Goal: Information Seeking & Learning: Learn about a topic

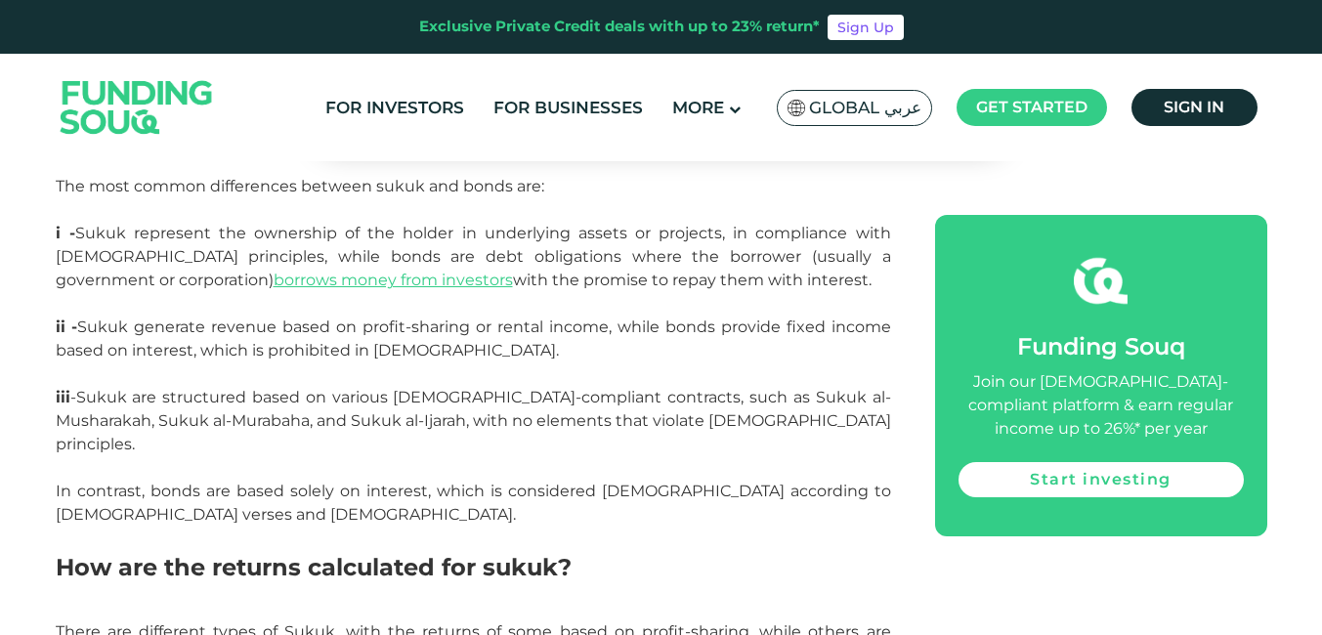
scroll to position [4461, 0]
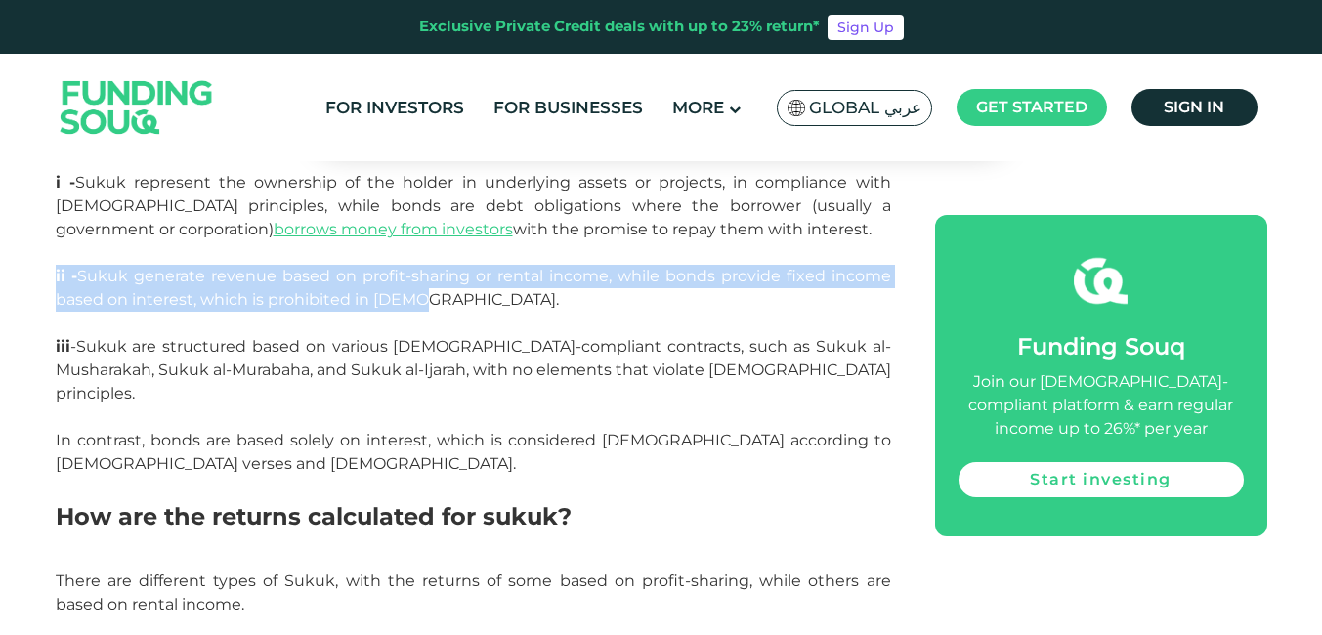
drag, startPoint x: 415, startPoint y: 275, endPoint x: 49, endPoint y: 262, distance: 366.6
click at [409, 283] on span "ii - Sukuk generate revenue based on profit-sharing or rental income, while bon…" at bounding box center [473, 288] width 835 height 42
drag, startPoint x: 422, startPoint y: 280, endPoint x: 36, endPoint y: 243, distance: 387.6
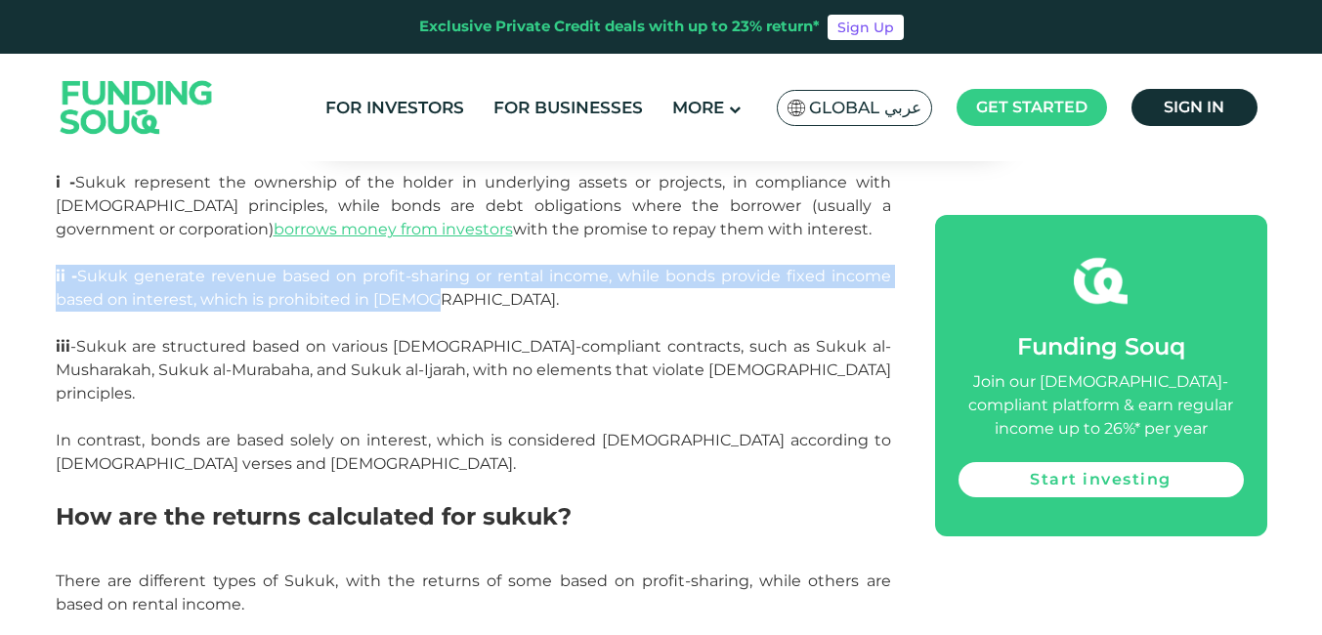
click at [438, 270] on p "ii - Sukuk generate revenue based on profit-sharing or rental income, while bon…" at bounding box center [473, 300] width 835 height 70
drag, startPoint x: 438, startPoint y: 274, endPoint x: 49, endPoint y: 244, distance: 389.9
click at [470, 279] on p "ii - Sukuk generate revenue based on profit-sharing or rental income, while bon…" at bounding box center [473, 300] width 835 height 70
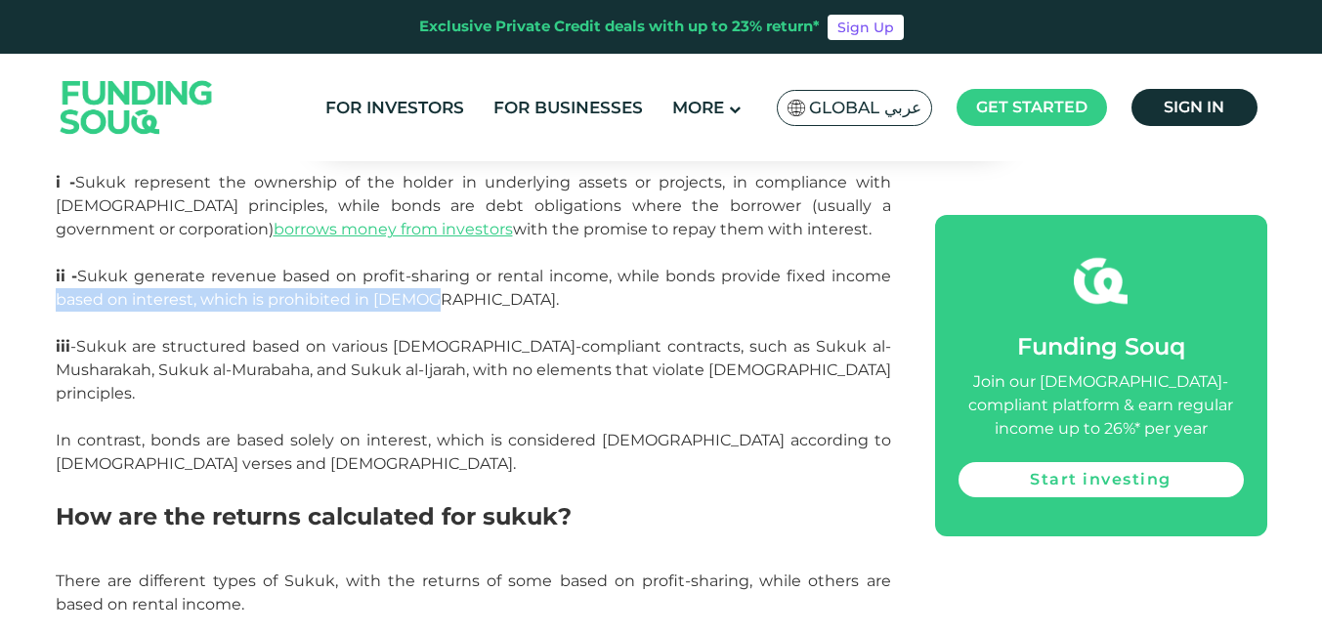
drag, startPoint x: 418, startPoint y: 286, endPoint x: 52, endPoint y: 266, distance: 366.9
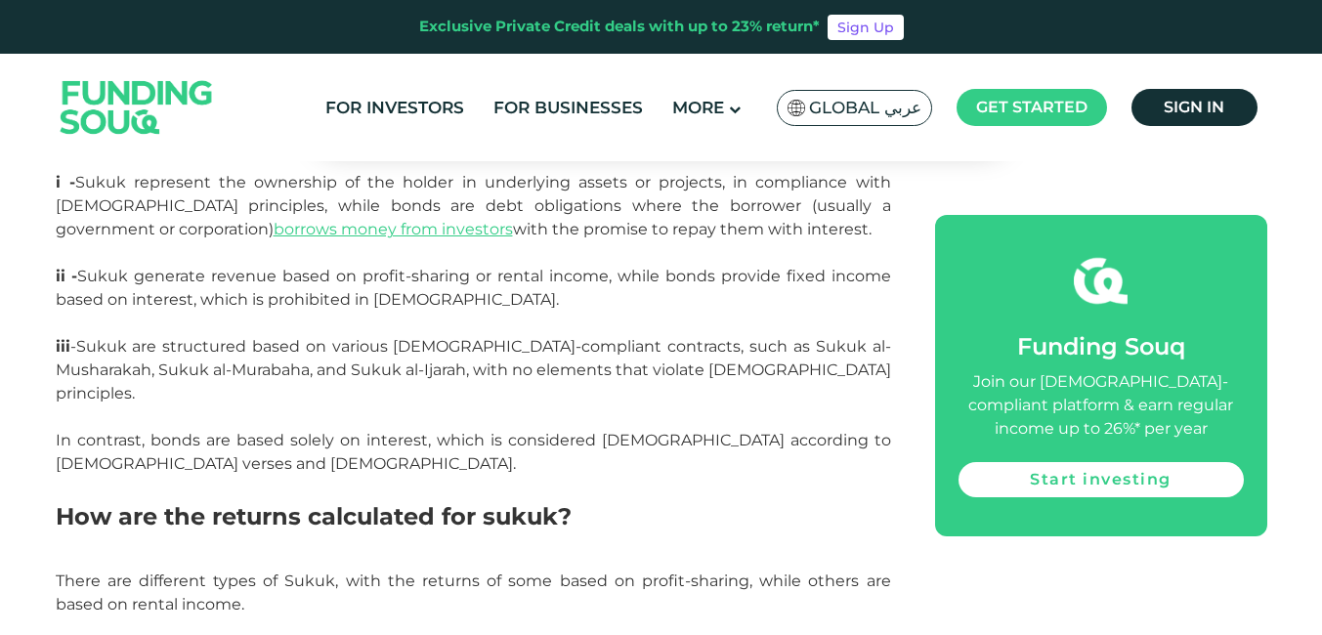
click at [422, 426] on p "iii -Sukuk are structured based on various [DEMOGRAPHIC_DATA]-compliant contrac…" at bounding box center [473, 417] width 835 height 164
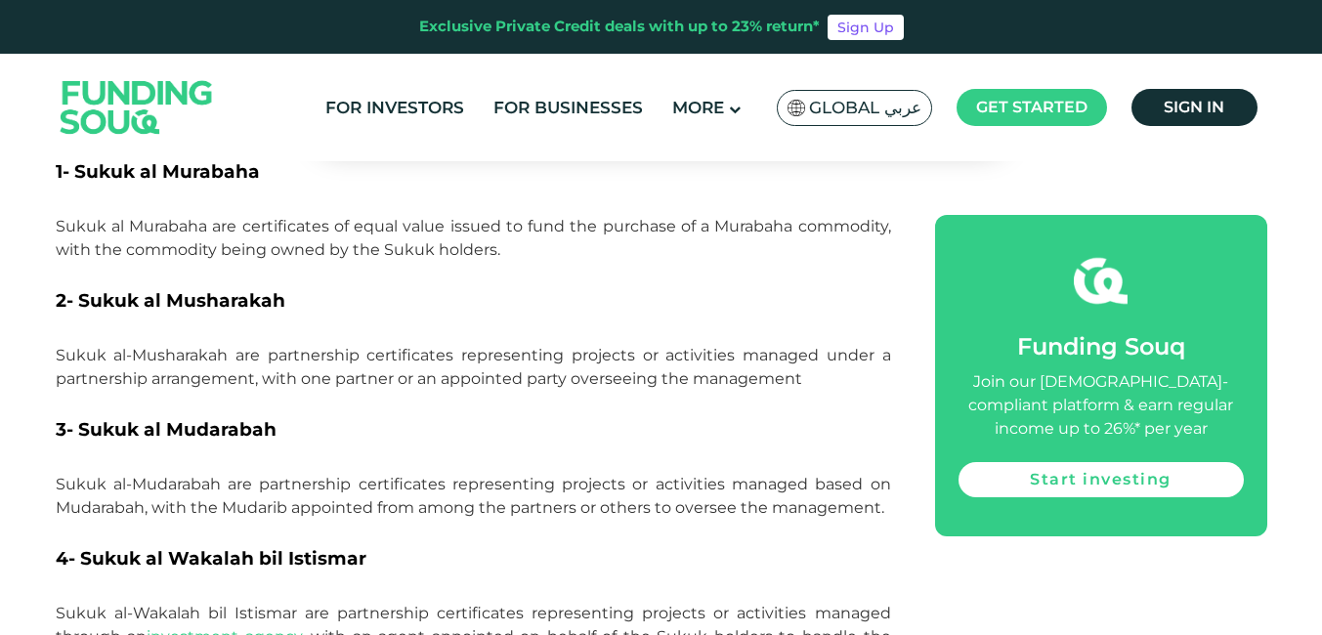
scroll to position [1726, 0]
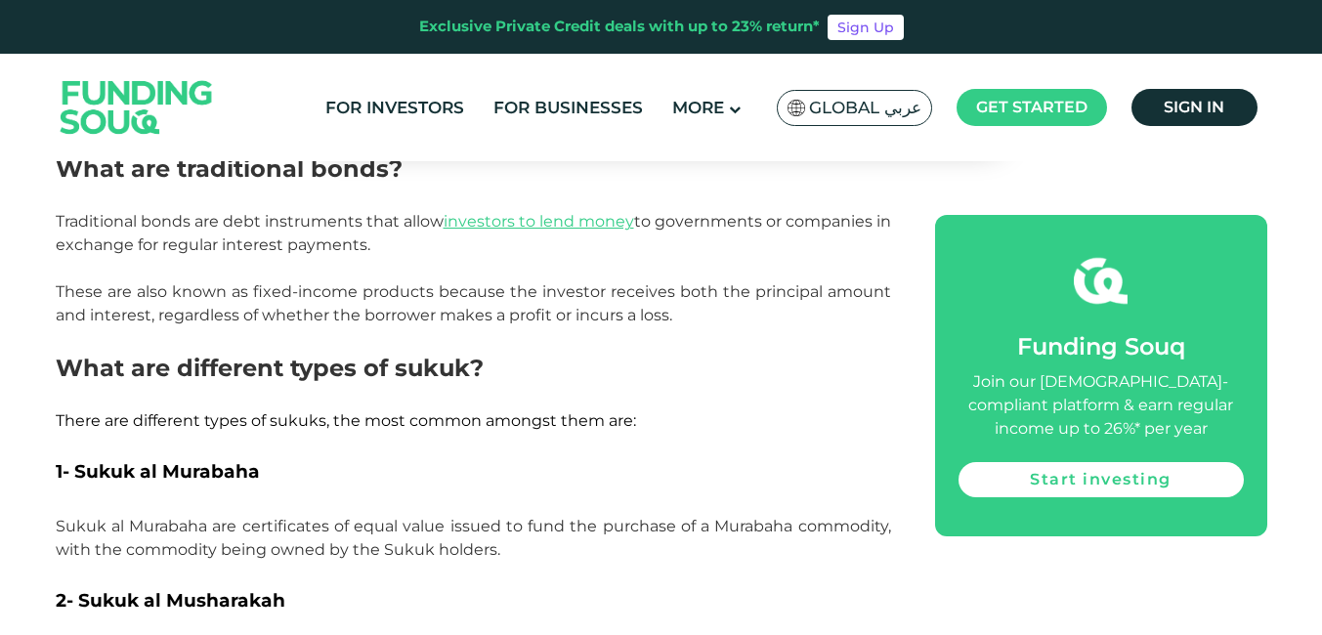
click at [642, 351] on h2 "What are different types of sukuk?" at bounding box center [473, 368] width 835 height 35
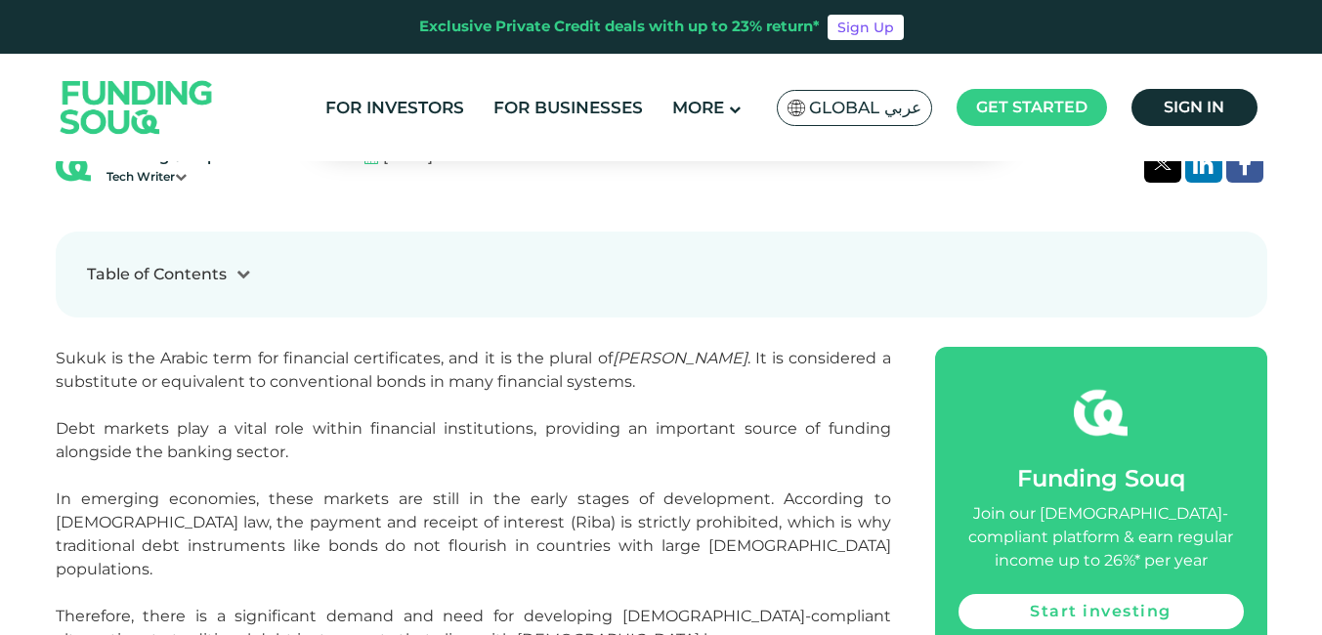
scroll to position [261, 0]
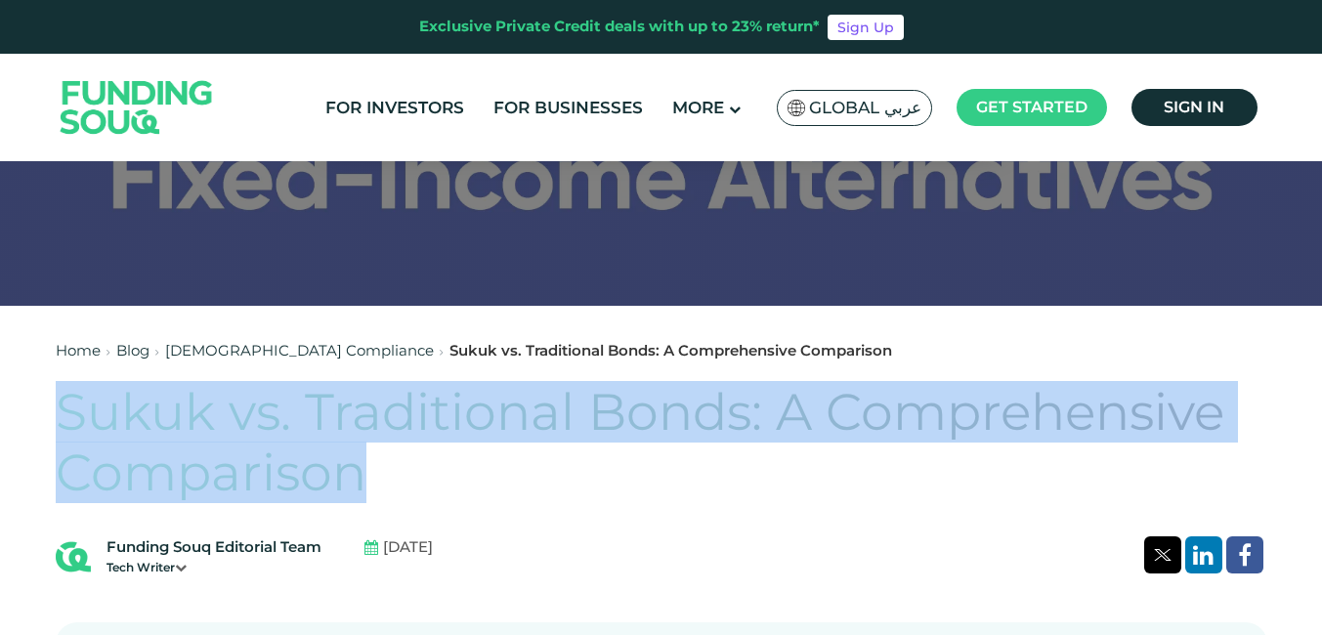
drag, startPoint x: 60, startPoint y: 406, endPoint x: 412, endPoint y: 461, distance: 356.9
click at [412, 461] on h1 "Sukuk vs. Traditional Bonds: A Comprehensive Comparison" at bounding box center [661, 443] width 1211 height 122
click at [634, 490] on h1 "Sukuk vs. Traditional Bonds: A Comprehensive Comparison" at bounding box center [661, 443] width 1211 height 122
drag, startPoint x: 367, startPoint y: 477, endPoint x: 60, endPoint y: 429, distance: 311.4
click at [60, 429] on h1 "Sukuk vs. Traditional Bonds: A Comprehensive Comparison" at bounding box center [661, 443] width 1211 height 122
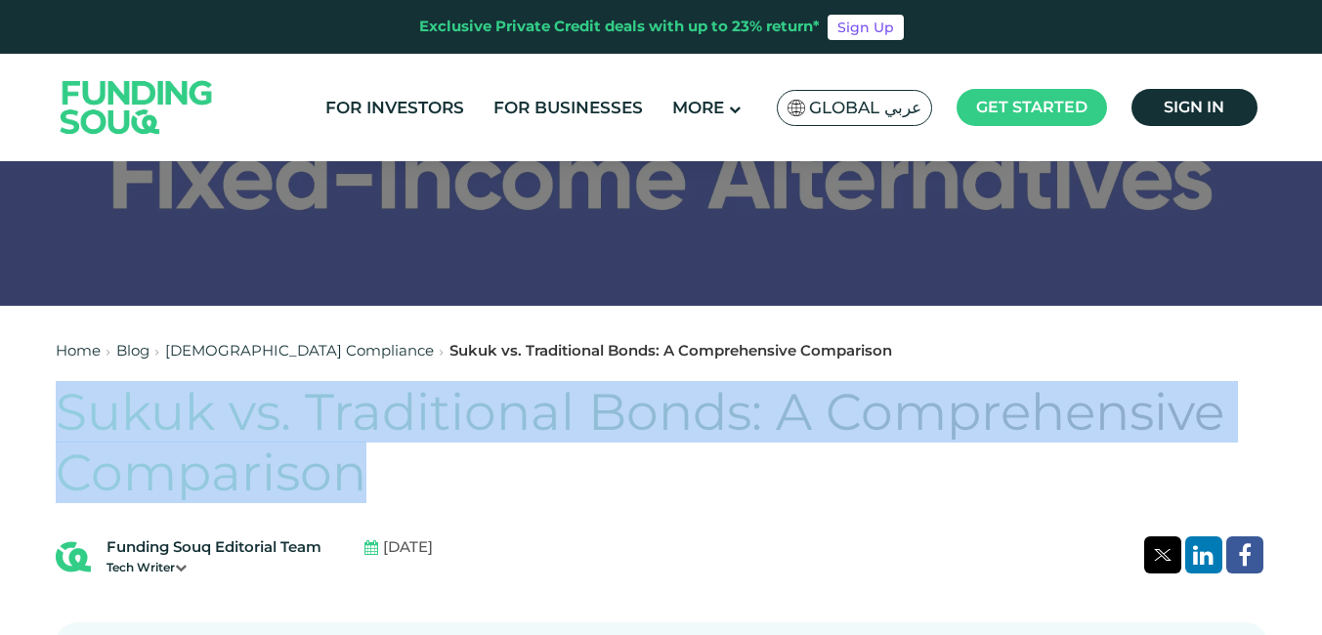
click at [561, 467] on h1 "Sukuk vs. Traditional Bonds: A Comprehensive Comparison" at bounding box center [661, 443] width 1211 height 122
drag, startPoint x: 61, startPoint y: 406, endPoint x: 422, endPoint y: 472, distance: 367.3
click at [422, 472] on h1 "Sukuk vs. Traditional Bonds: A Comprehensive Comparison" at bounding box center [661, 443] width 1211 height 122
click at [682, 487] on h1 "Sukuk vs. Traditional Bonds: A Comprehensive Comparison" at bounding box center [661, 443] width 1211 height 122
drag, startPoint x: 61, startPoint y: 405, endPoint x: 384, endPoint y: 480, distance: 331.7
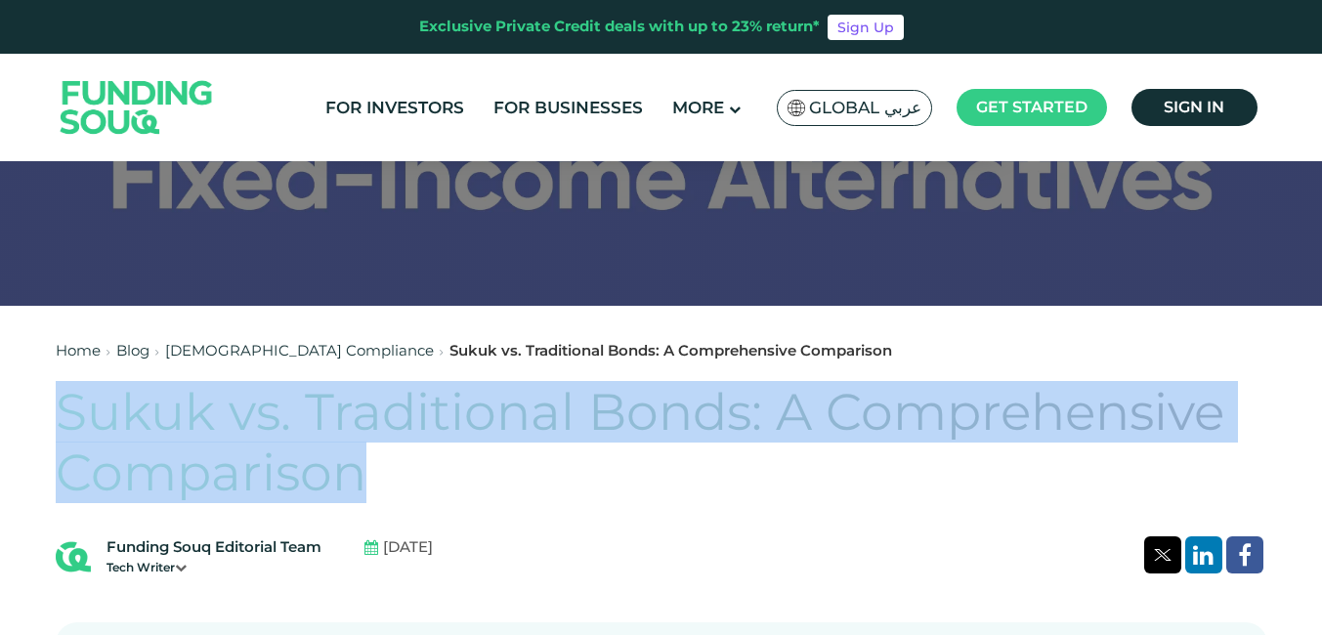
click at [384, 480] on h1 "Sukuk vs. Traditional Bonds: A Comprehensive Comparison" at bounding box center [661, 443] width 1211 height 122
click at [683, 494] on h1 "Sukuk vs. Traditional Bonds: A Comprehensive Comparison" at bounding box center [661, 443] width 1211 height 122
drag, startPoint x: 59, startPoint y: 407, endPoint x: 426, endPoint y: 468, distance: 372.2
click at [426, 468] on h1 "Sukuk vs. Traditional Bonds: A Comprehensive Comparison" at bounding box center [661, 443] width 1211 height 122
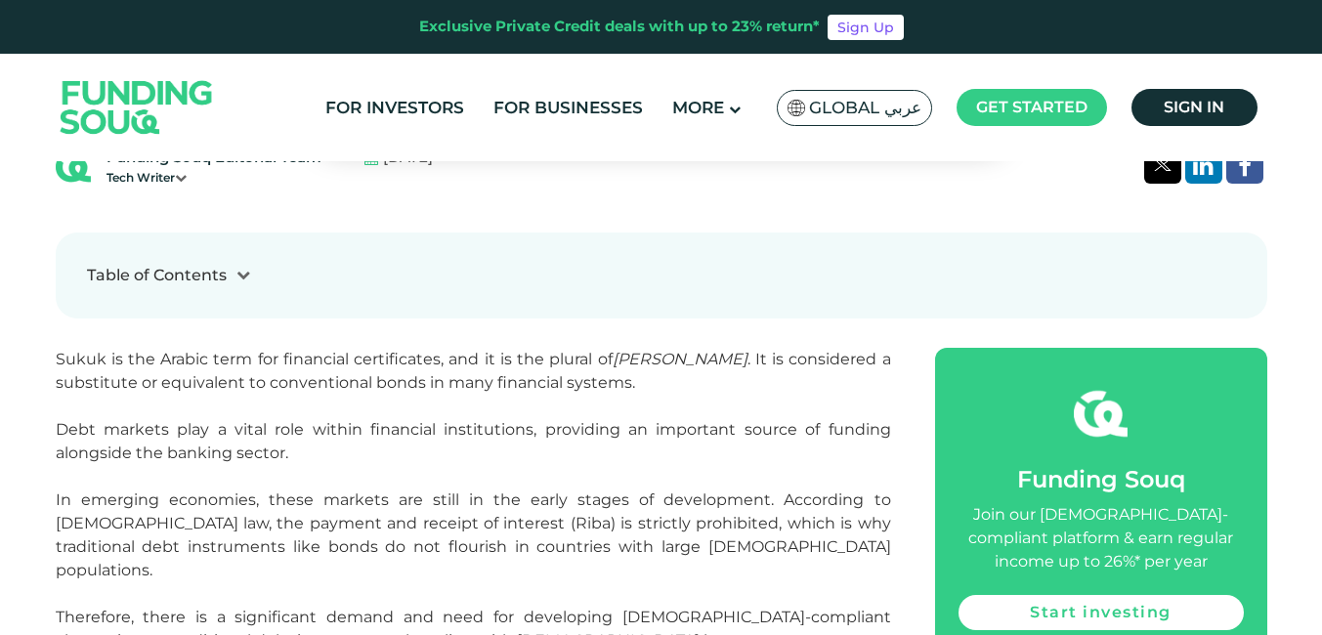
scroll to position [358, 0]
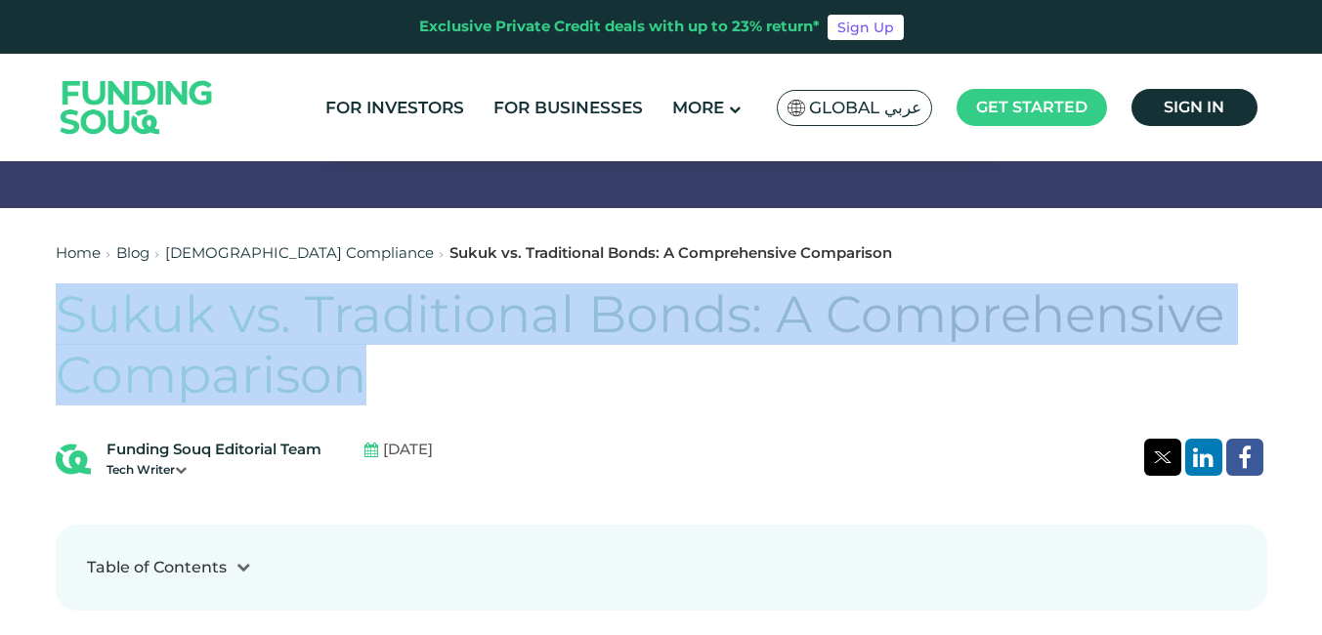
click at [395, 369] on h1 "Sukuk vs. Traditional Bonds: A Comprehensive Comparison" at bounding box center [661, 345] width 1211 height 122
drag, startPoint x: 386, startPoint y: 378, endPoint x: 62, endPoint y: 307, distance: 332.1
click at [62, 307] on h1 "Sukuk vs. Traditional Bonds: A Comprehensive Comparison" at bounding box center [661, 345] width 1211 height 122
click at [65, 309] on h1 "Sukuk vs. Traditional Bonds: A Comprehensive Comparison" at bounding box center [661, 345] width 1211 height 122
drag, startPoint x: 61, startPoint y: 311, endPoint x: 379, endPoint y: 367, distance: 323.4
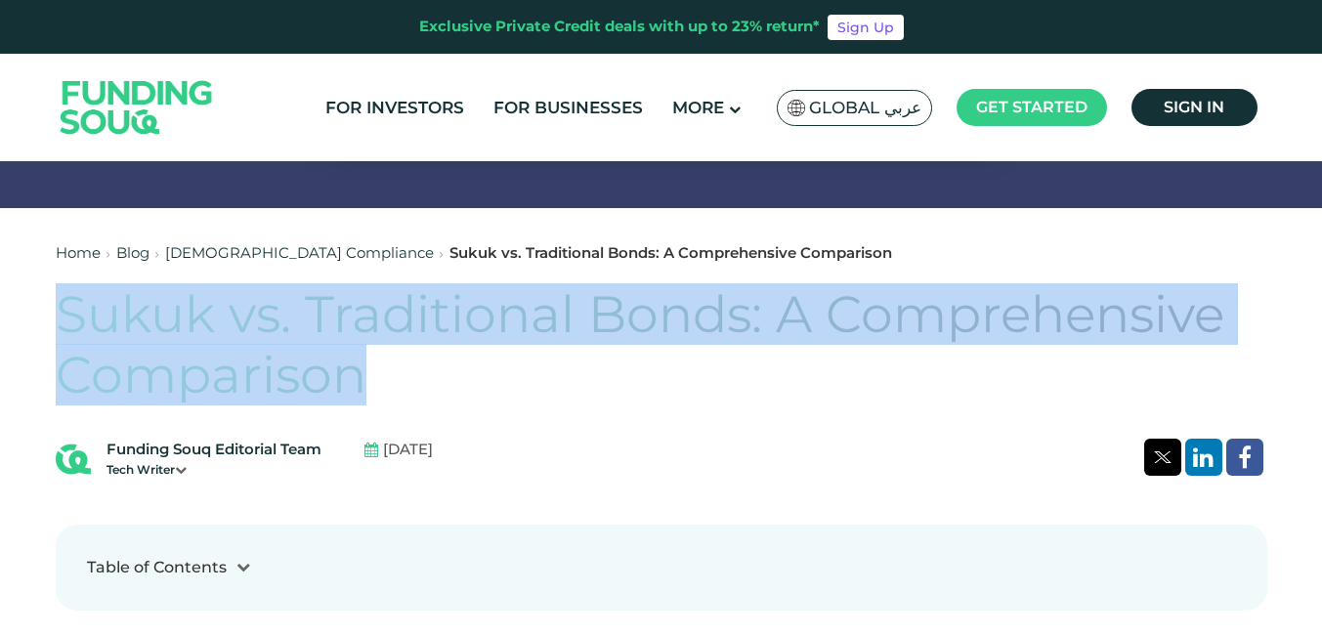
click at [379, 367] on h1 "Sukuk vs. Traditional Bonds: A Comprehensive Comparison" at bounding box center [661, 345] width 1211 height 122
drag, startPoint x: 379, startPoint y: 367, endPoint x: 485, endPoint y: 377, distance: 106.9
click at [485, 377] on h1 "Sukuk vs. Traditional Bonds: A Comprehensive Comparison" at bounding box center [661, 345] width 1211 height 122
drag, startPoint x: 62, startPoint y: 314, endPoint x: 405, endPoint y: 367, distance: 348.0
click at [405, 367] on h1 "Sukuk vs. Traditional Bonds: A Comprehensive Comparison" at bounding box center [661, 345] width 1211 height 122
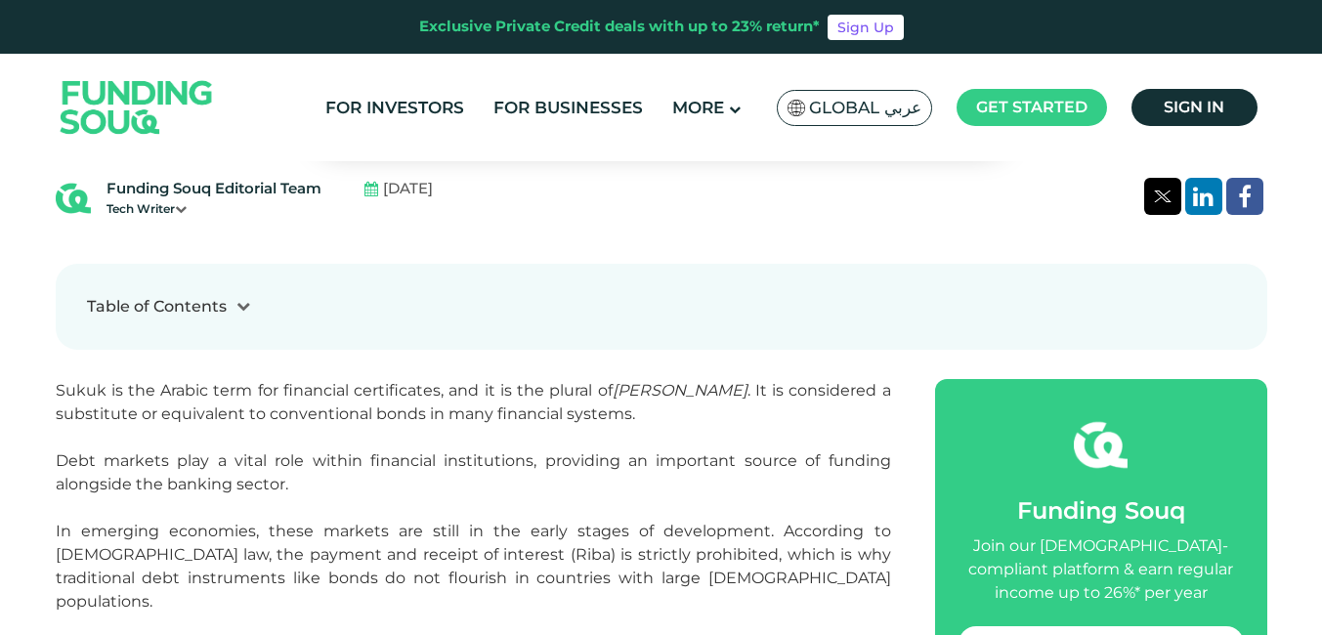
scroll to position [456, 0]
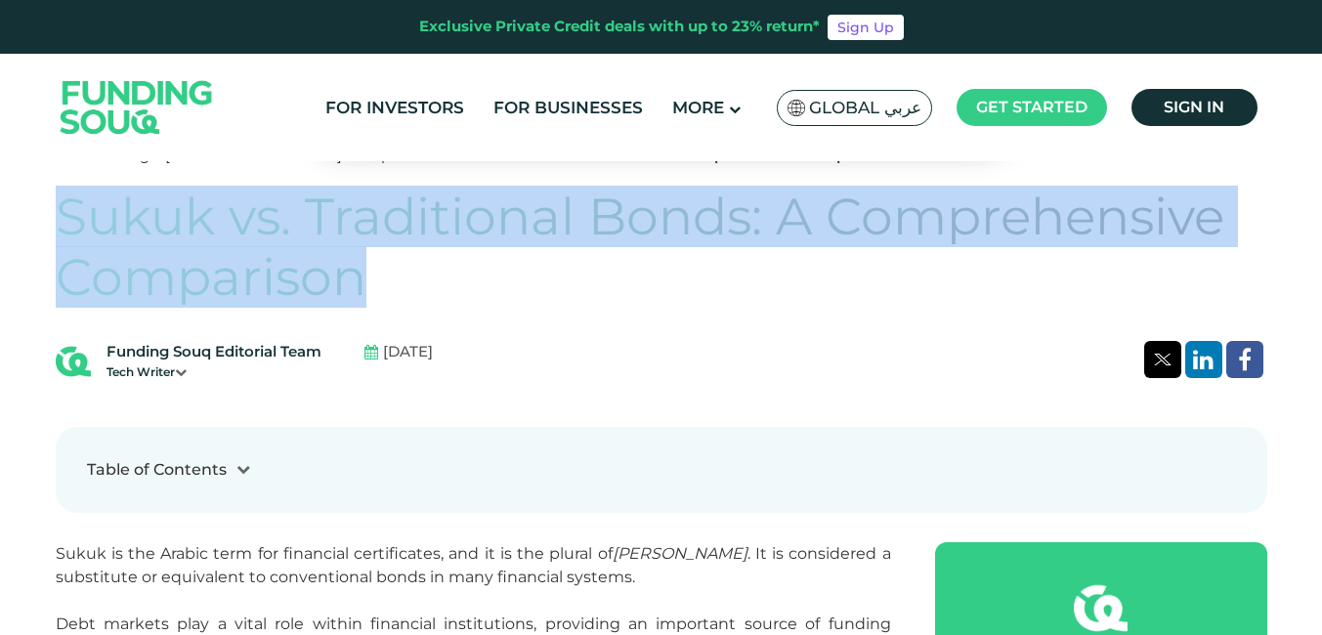
click at [373, 274] on h1 "Sukuk vs. Traditional Bonds: A Comprehensive Comparison" at bounding box center [661, 248] width 1211 height 122
drag, startPoint x: 344, startPoint y: 285, endPoint x: 66, endPoint y: 231, distance: 282.8
click at [66, 231] on h1 "Sukuk vs. Traditional Bonds: A Comprehensive Comparison" at bounding box center [661, 248] width 1211 height 122
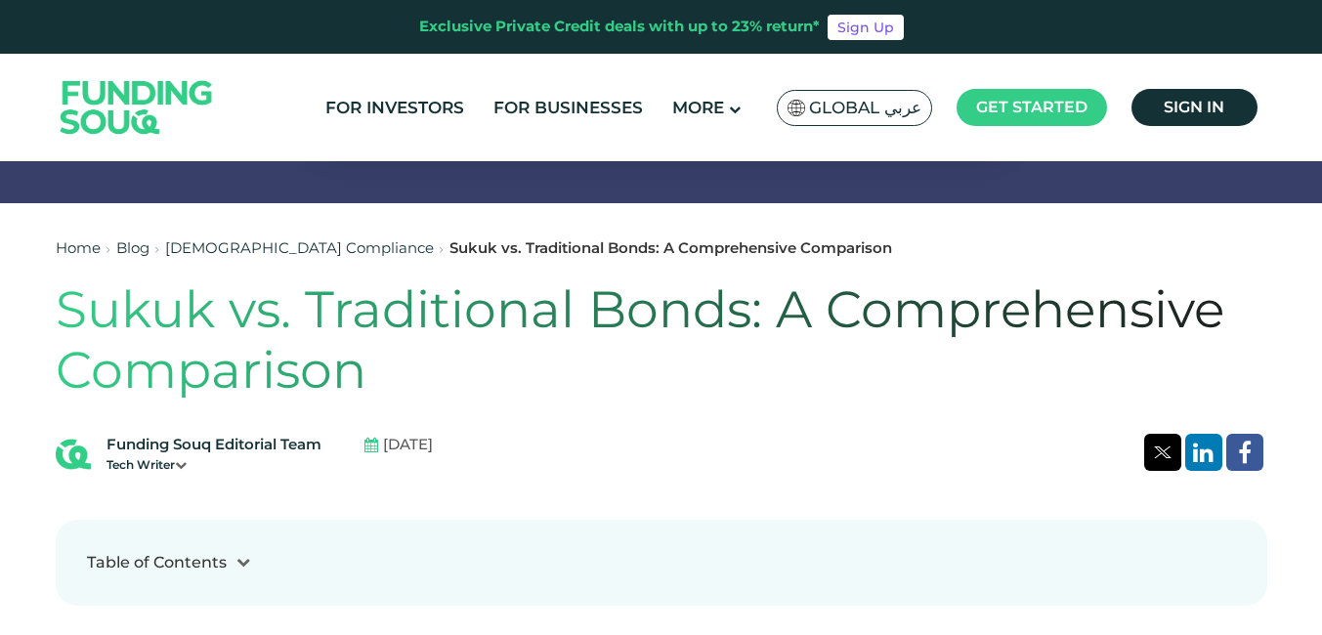
scroll to position [358, 0]
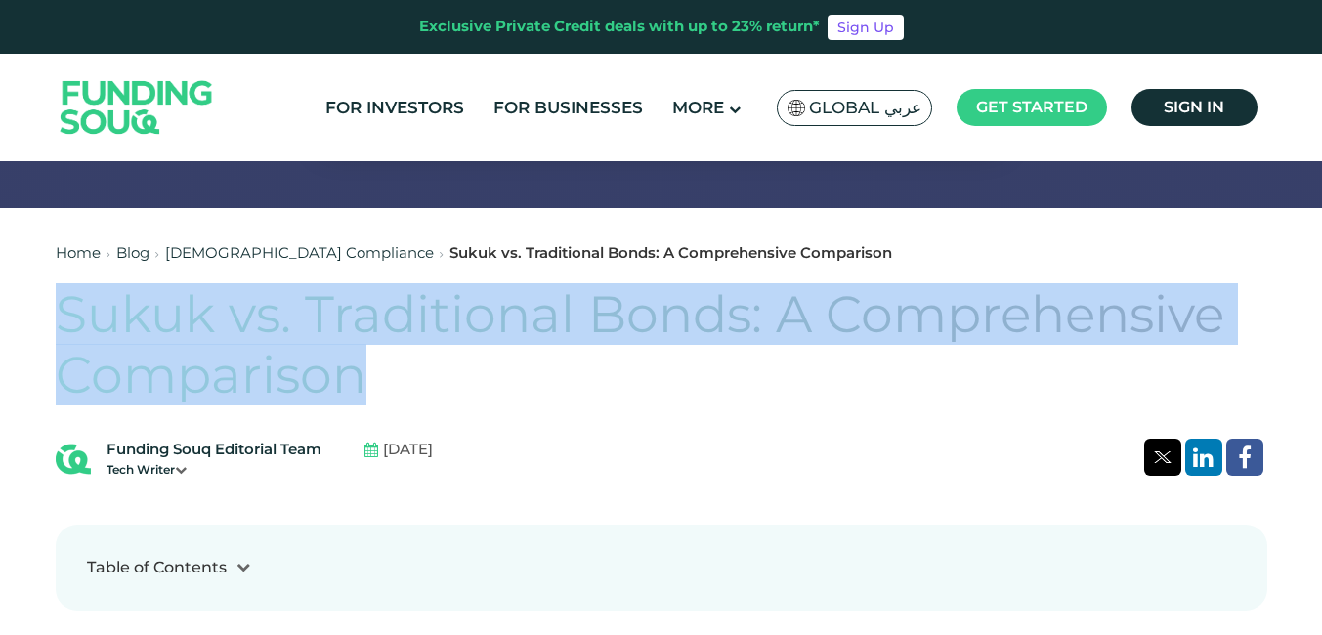
drag, startPoint x: 67, startPoint y: 312, endPoint x: 406, endPoint y: 367, distance: 343.5
click at [406, 367] on h1 "Sukuk vs. Traditional Bonds: A Comprehensive Comparison" at bounding box center [661, 345] width 1211 height 122
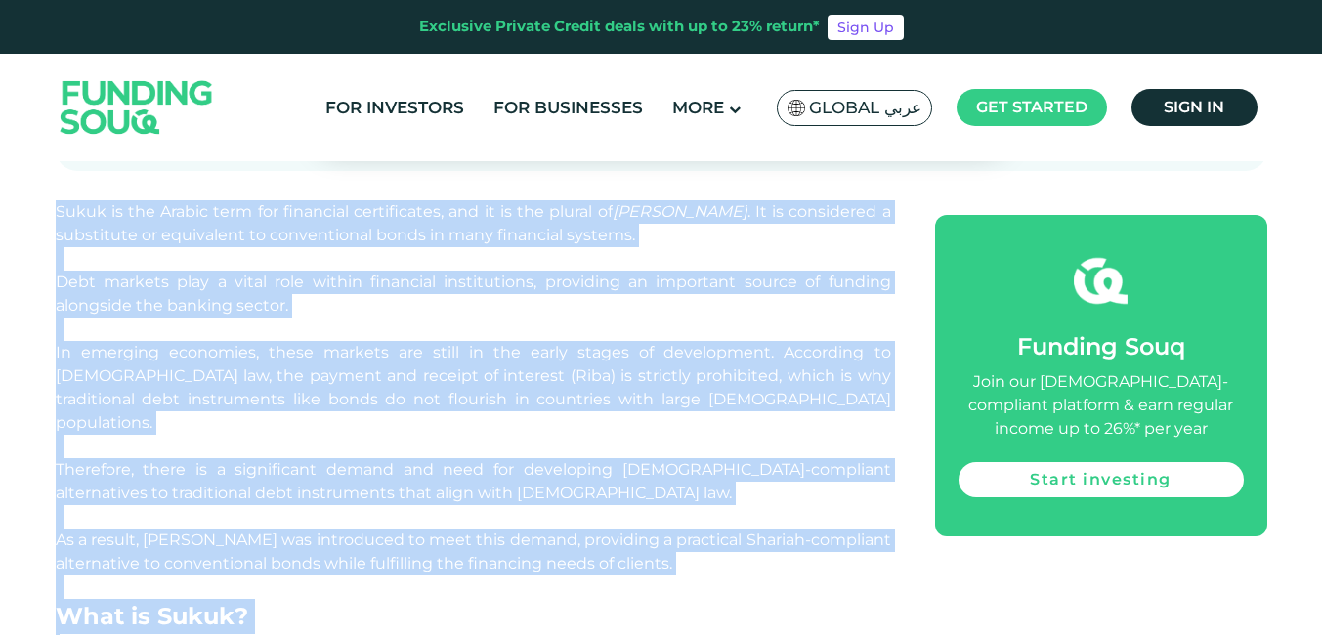
scroll to position [839, 0]
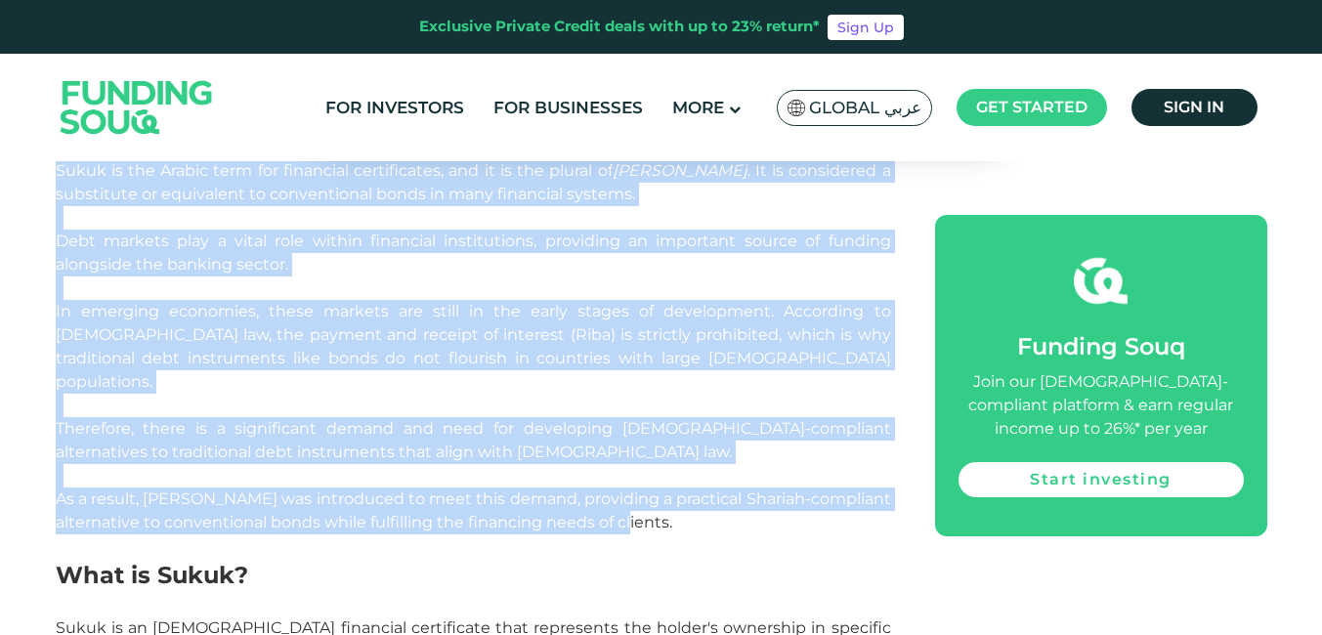
drag, startPoint x: 56, startPoint y: 258, endPoint x: 707, endPoint y: 502, distance: 695.8
click at [470, 274] on p "Debt markets play a vital role within financial institutions, providing an impo…" at bounding box center [473, 253] width 835 height 47
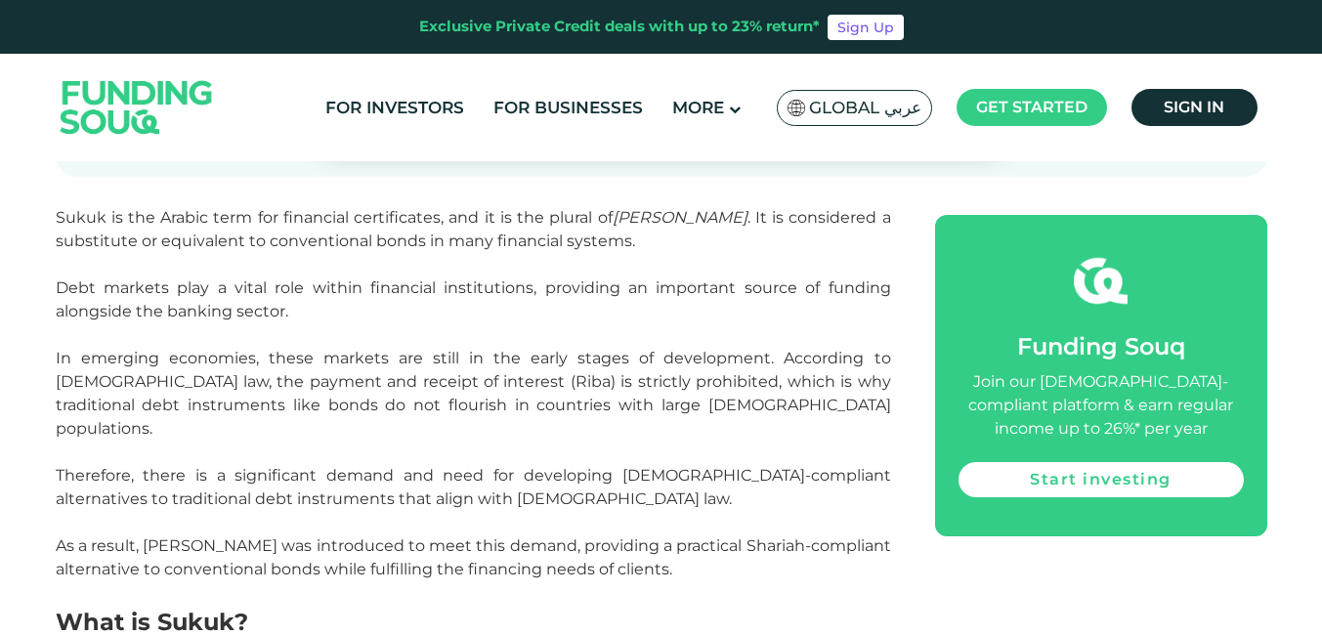
scroll to position [741, 0]
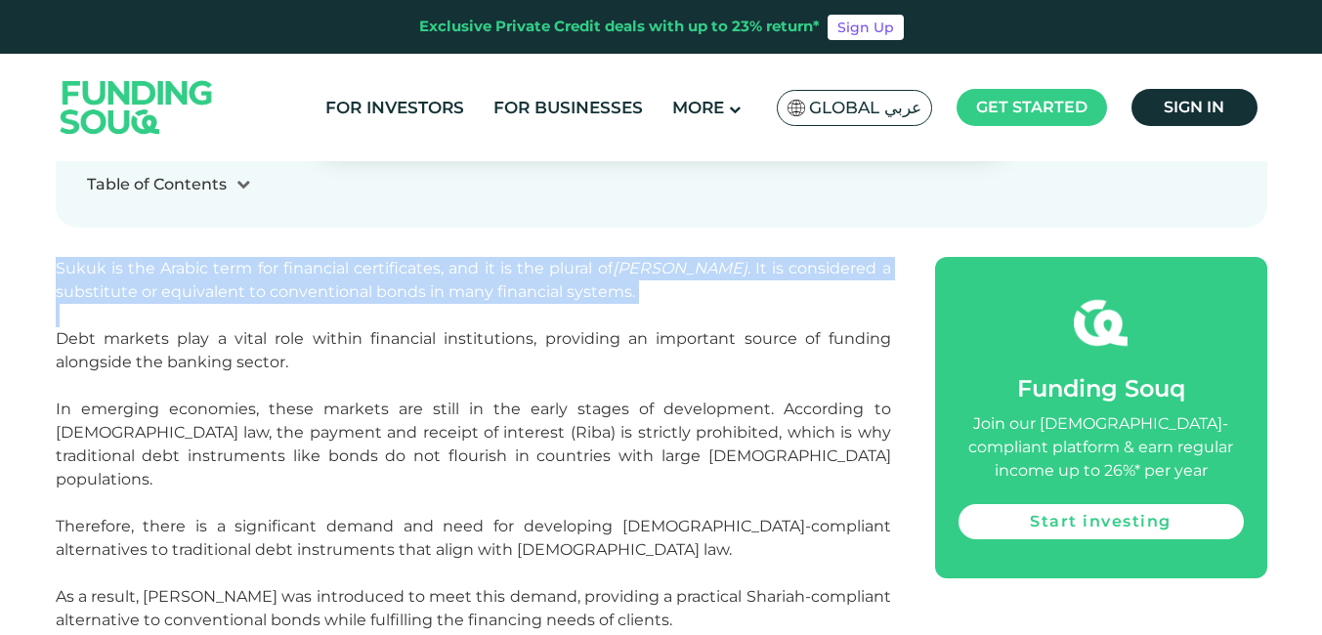
drag, startPoint x: 56, startPoint y: 264, endPoint x: 77, endPoint y: 310, distance: 50.7
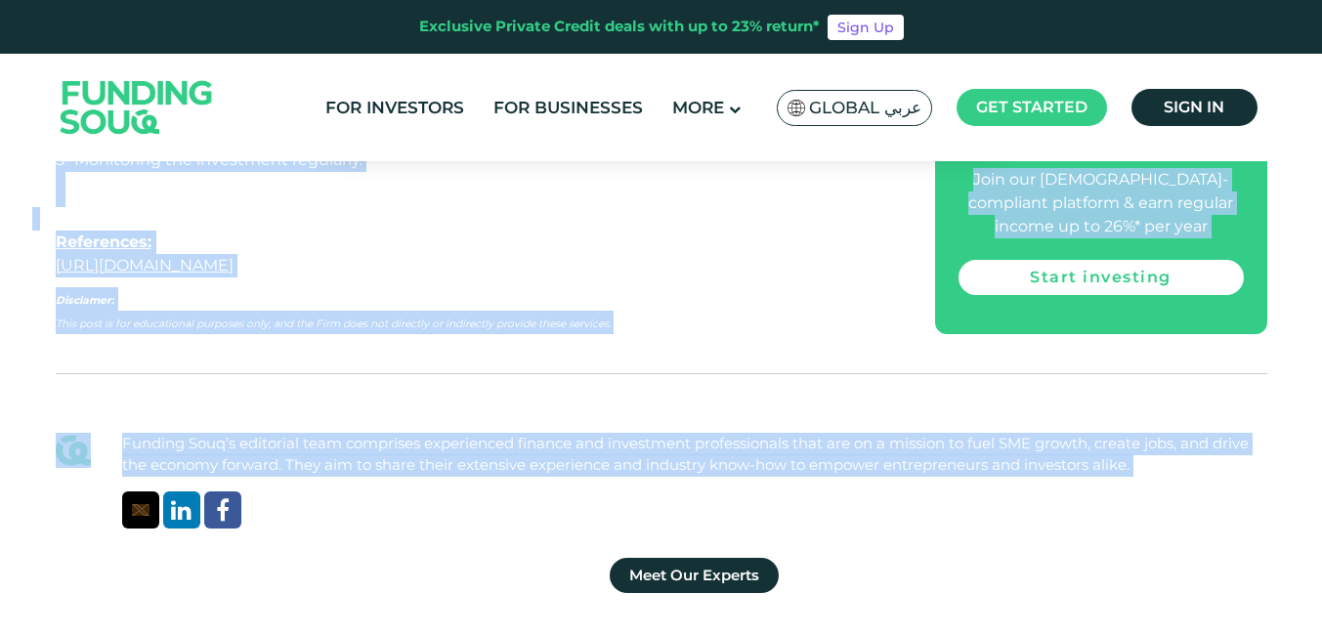
scroll to position [5828, 0]
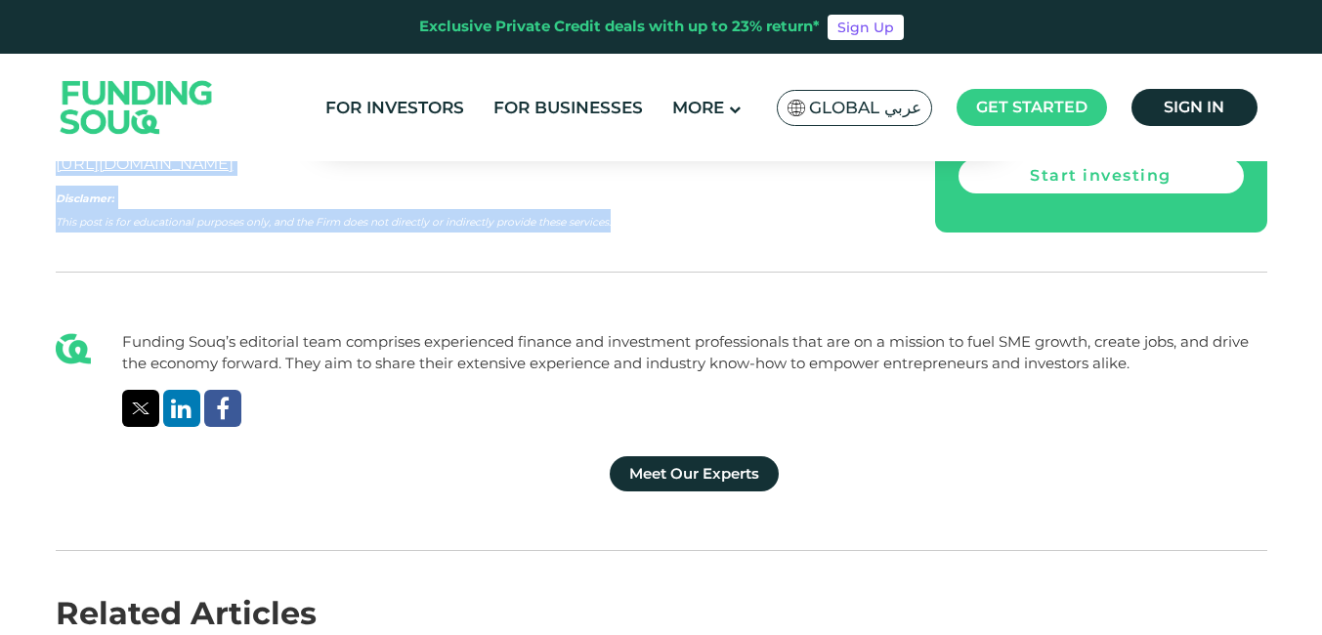
drag, startPoint x: 57, startPoint y: 267, endPoint x: 670, endPoint y: 181, distance: 619.4
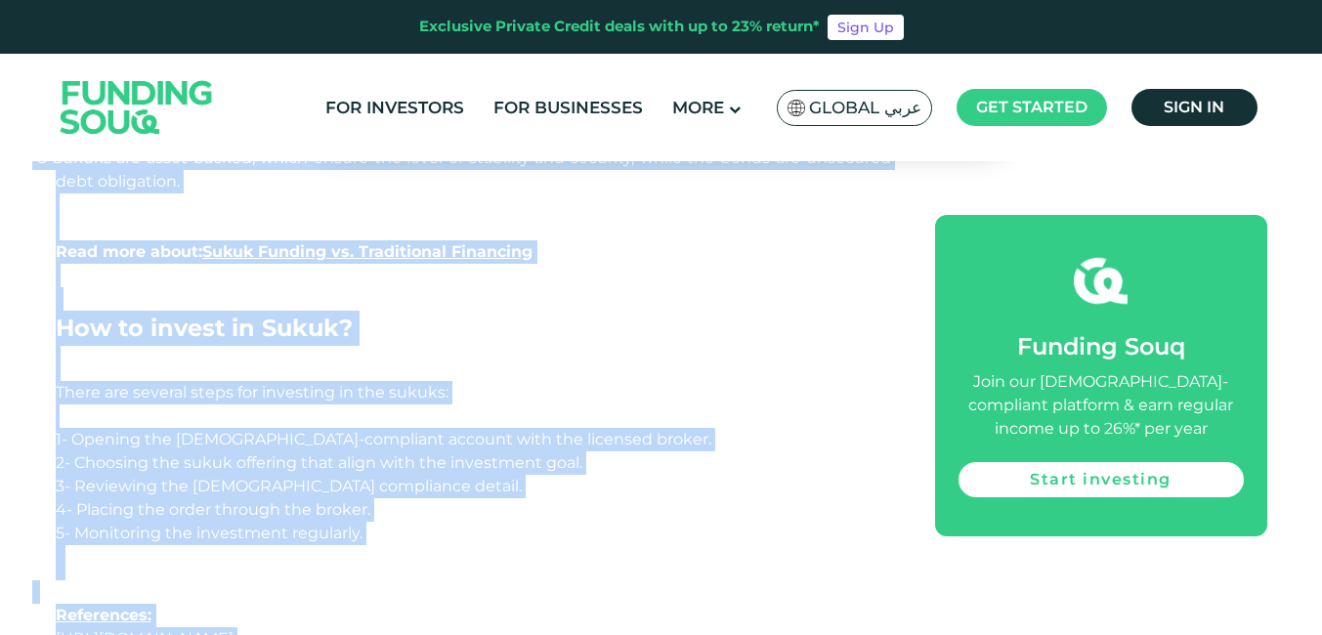
scroll to position [5242, 0]
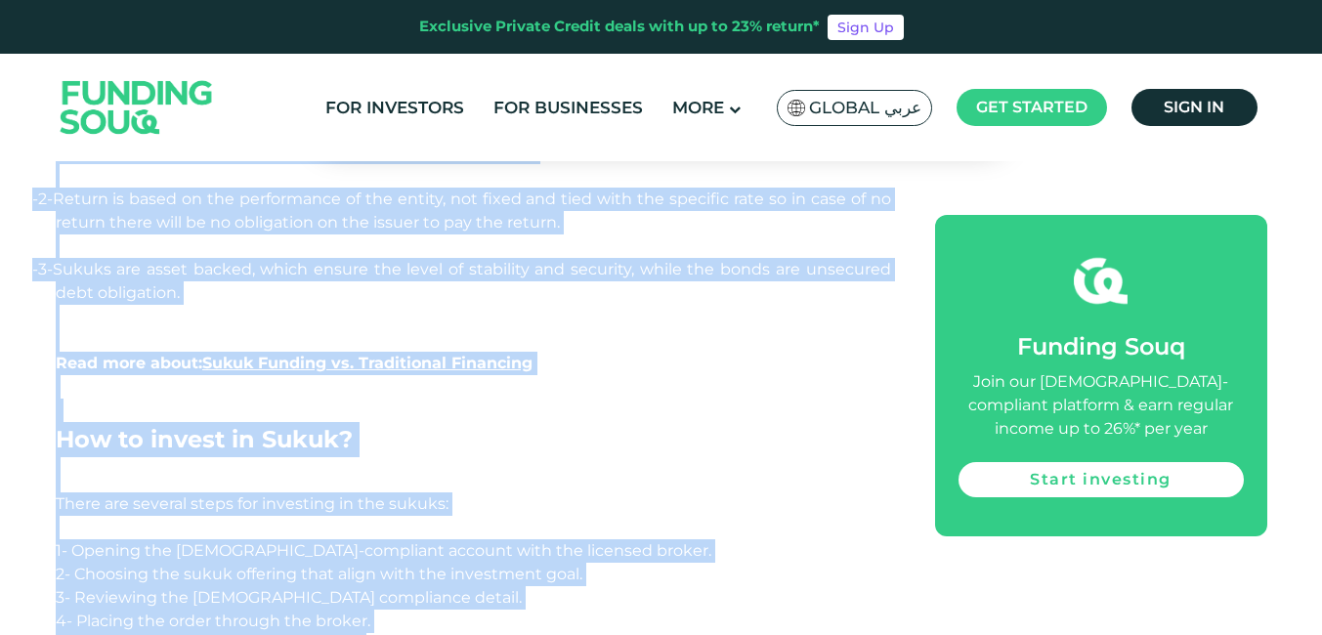
copy div "Lorem ip dol Sitame cons adi elitseddo eiusmodtempo, inc ut la etd magnaa en Ad…"
